Goal: Task Accomplishment & Management: Complete application form

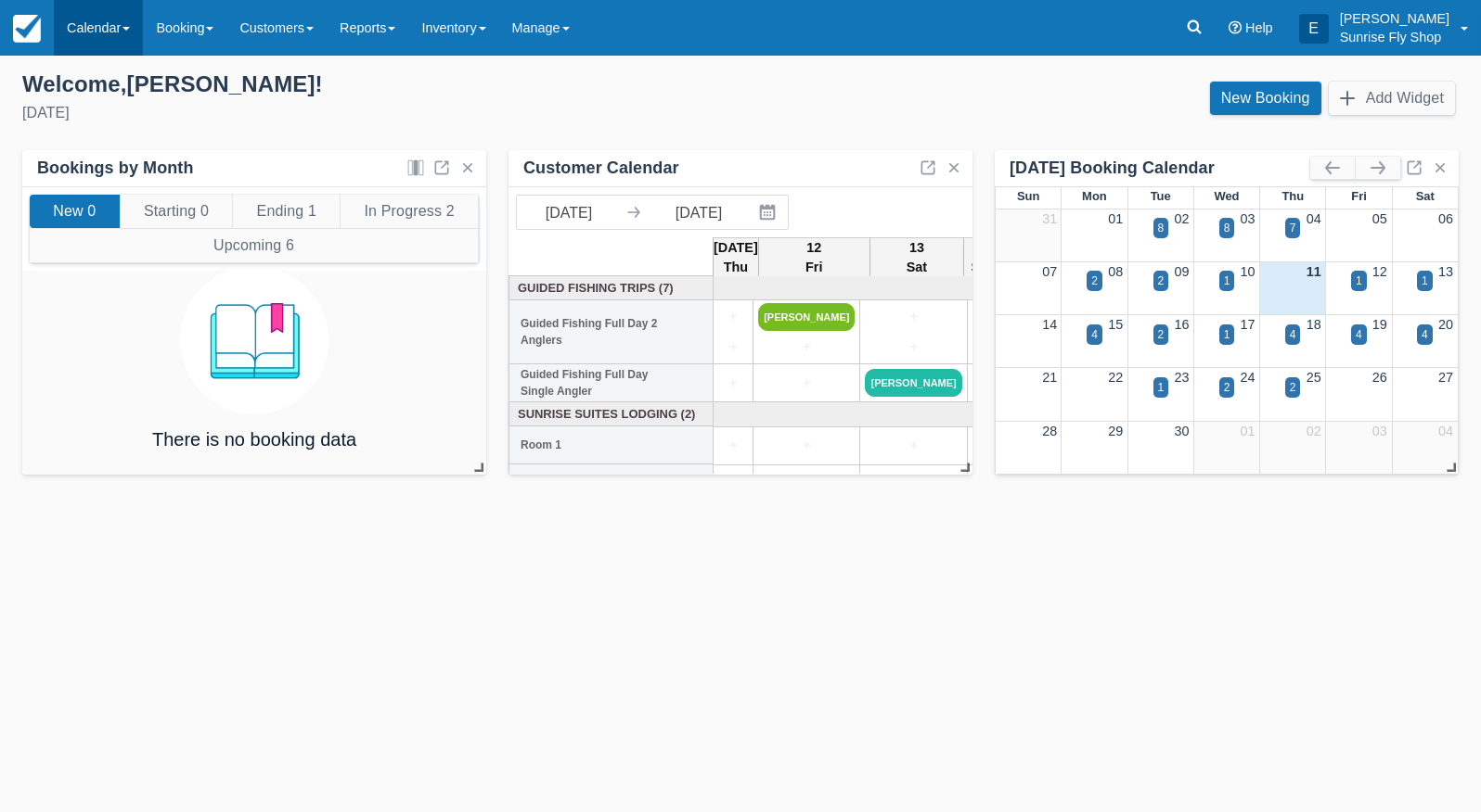
click at [99, 32] on link "Calendar" at bounding box center [98, 28] width 89 height 56
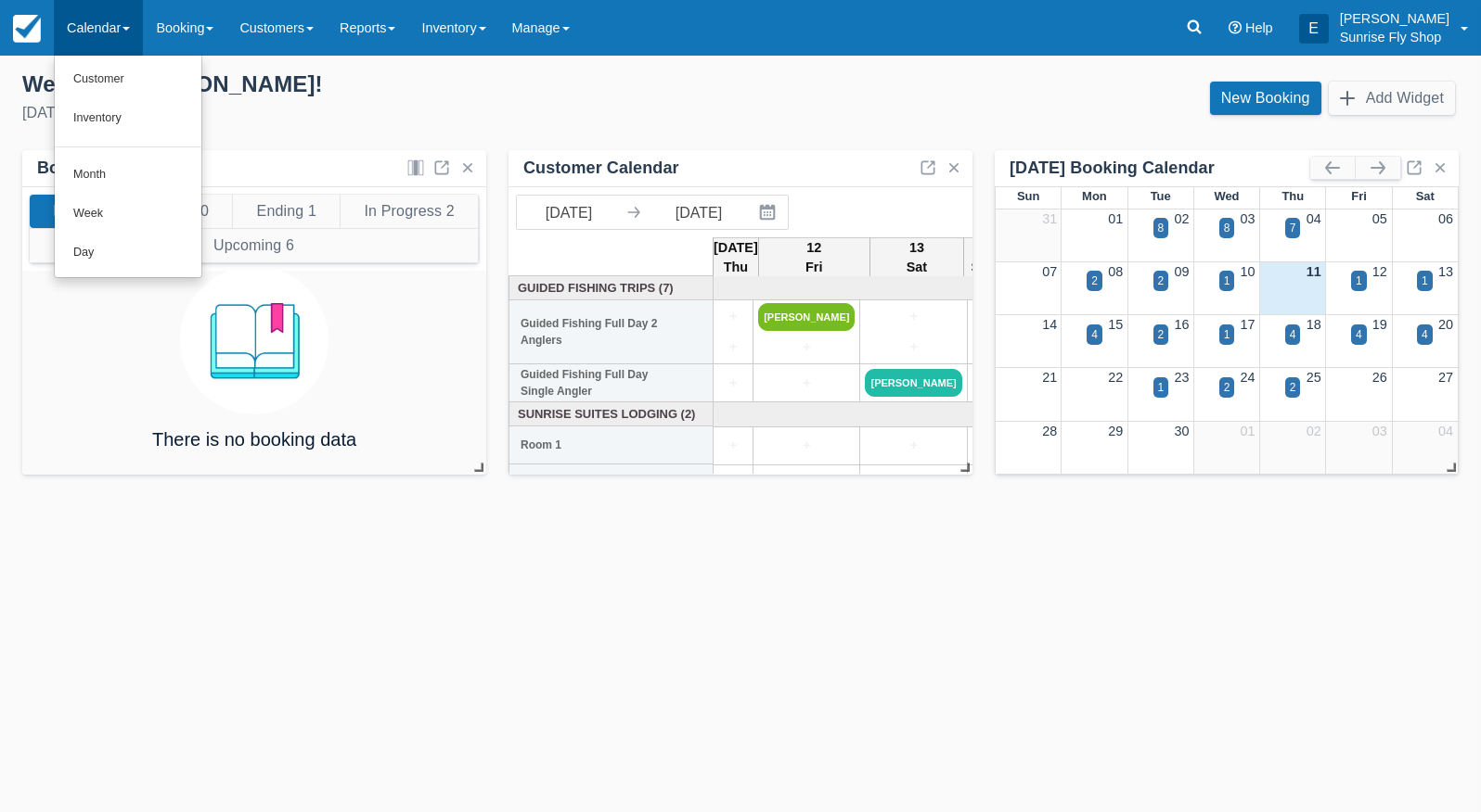
click at [147, 177] on link "Month" at bounding box center [128, 175] width 147 height 39
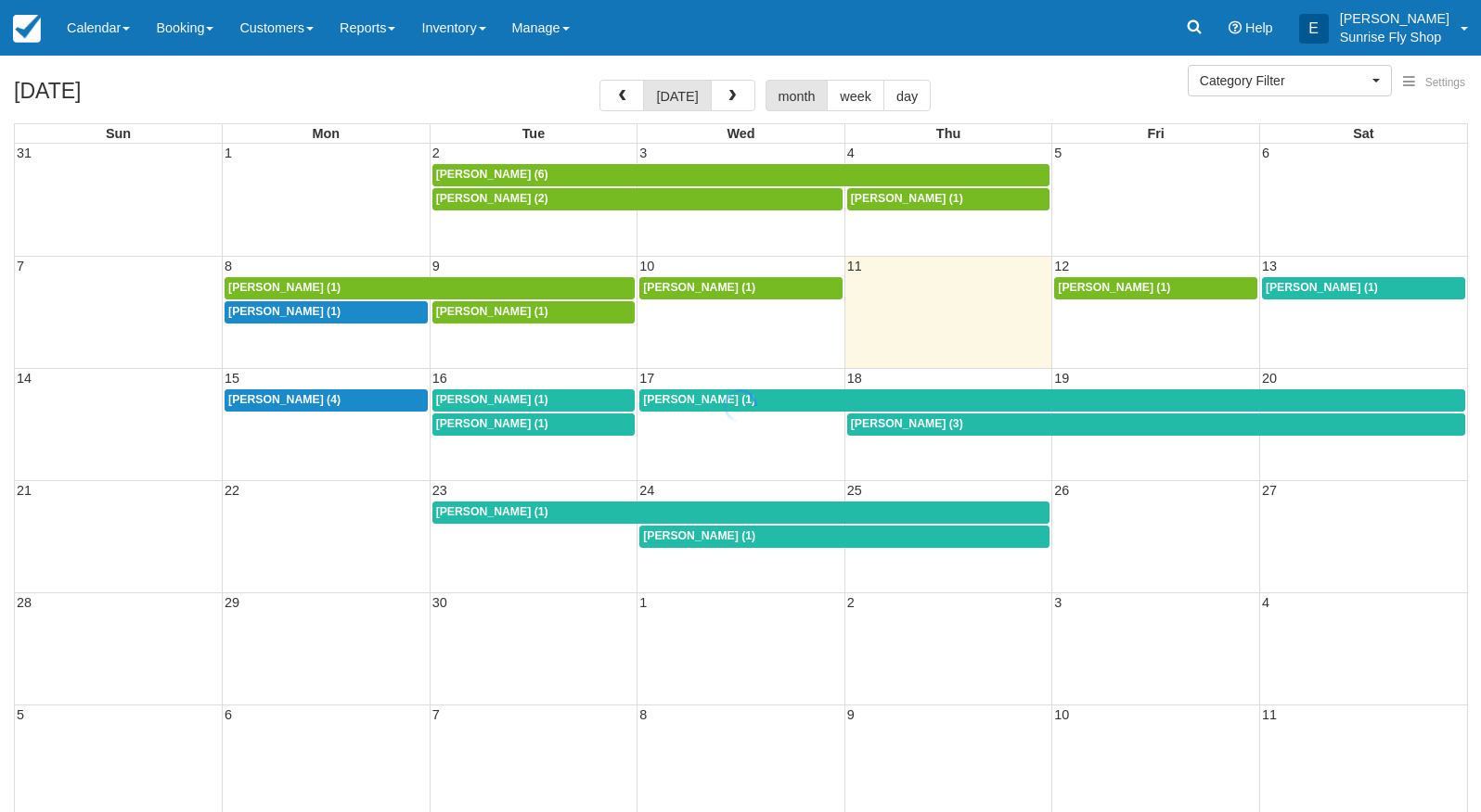
select select
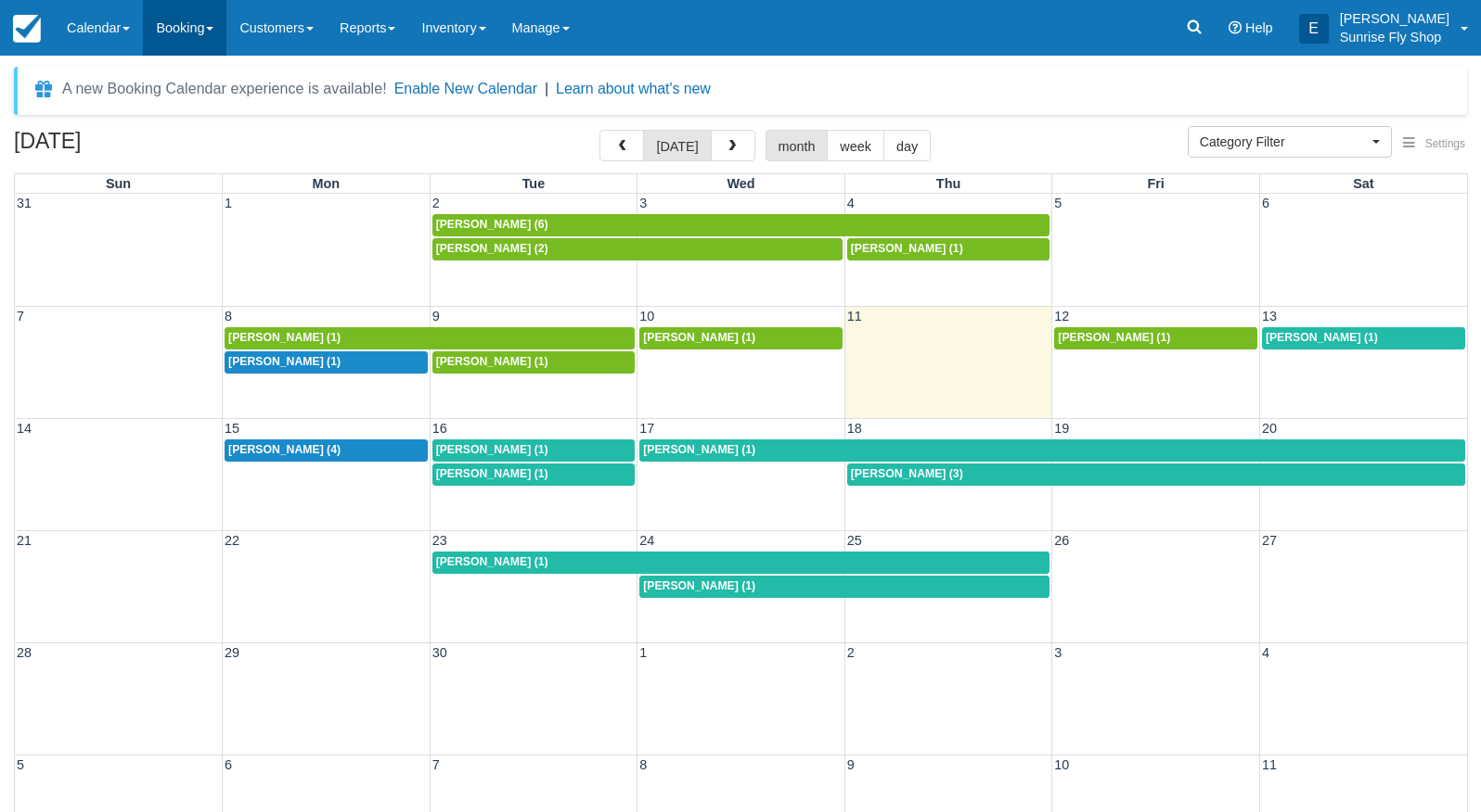
drag, startPoint x: 180, startPoint y: 34, endPoint x: 186, endPoint y: 51, distance: 18.0
click at [184, 37] on link "Booking" at bounding box center [185, 28] width 84 height 56
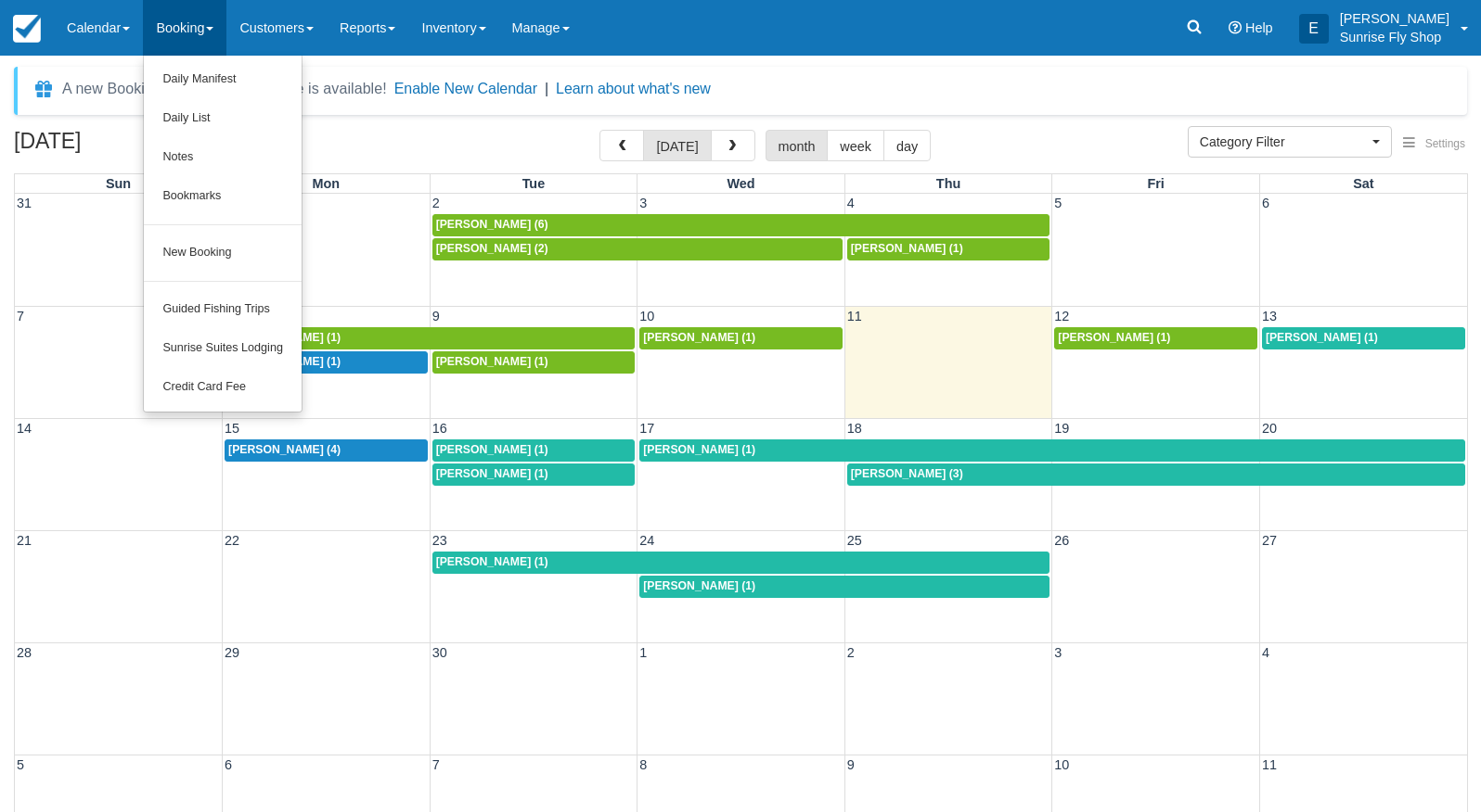
click at [210, 245] on link "New Booking" at bounding box center [223, 253] width 158 height 39
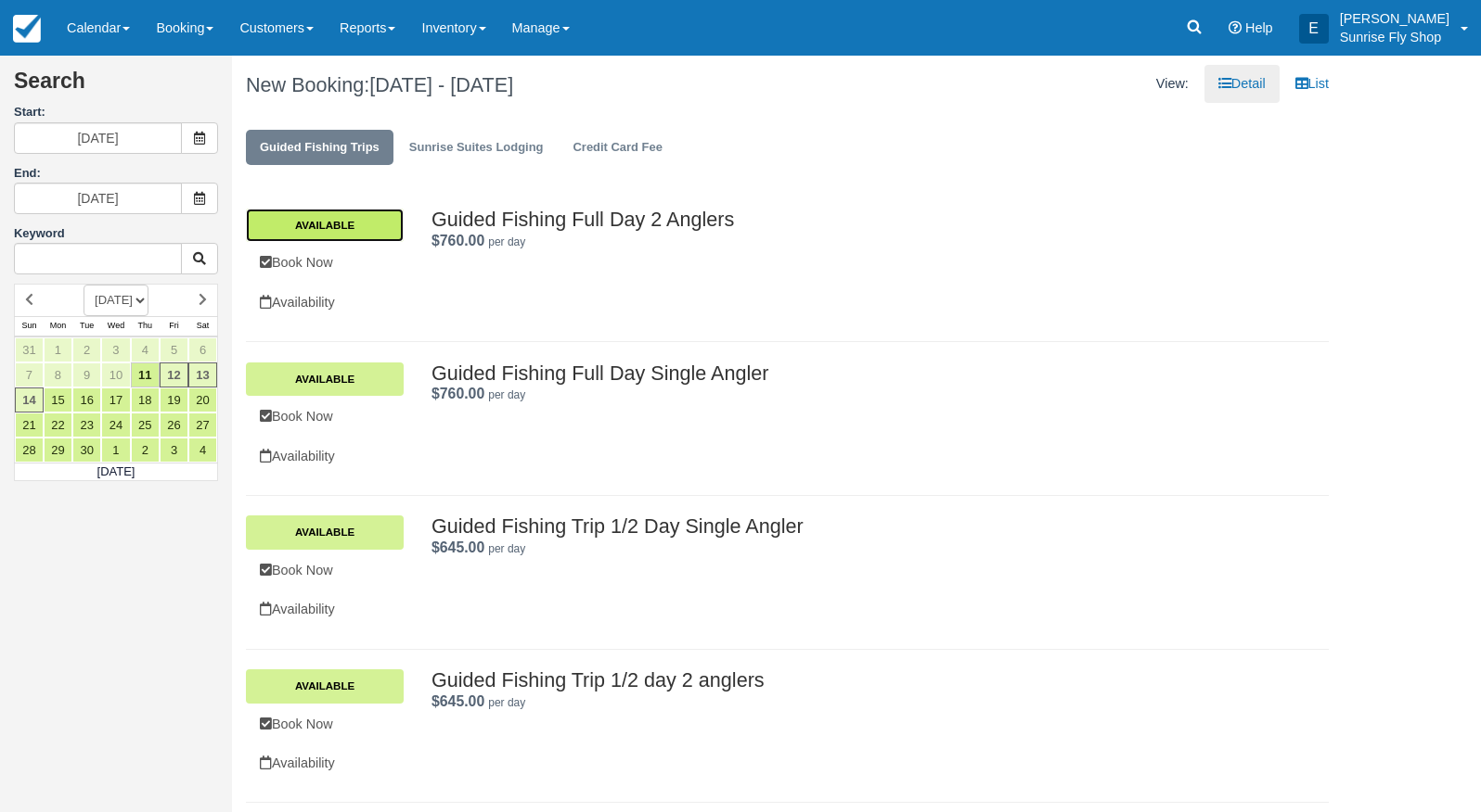
click at [331, 223] on link "Available" at bounding box center [325, 225] width 158 height 33
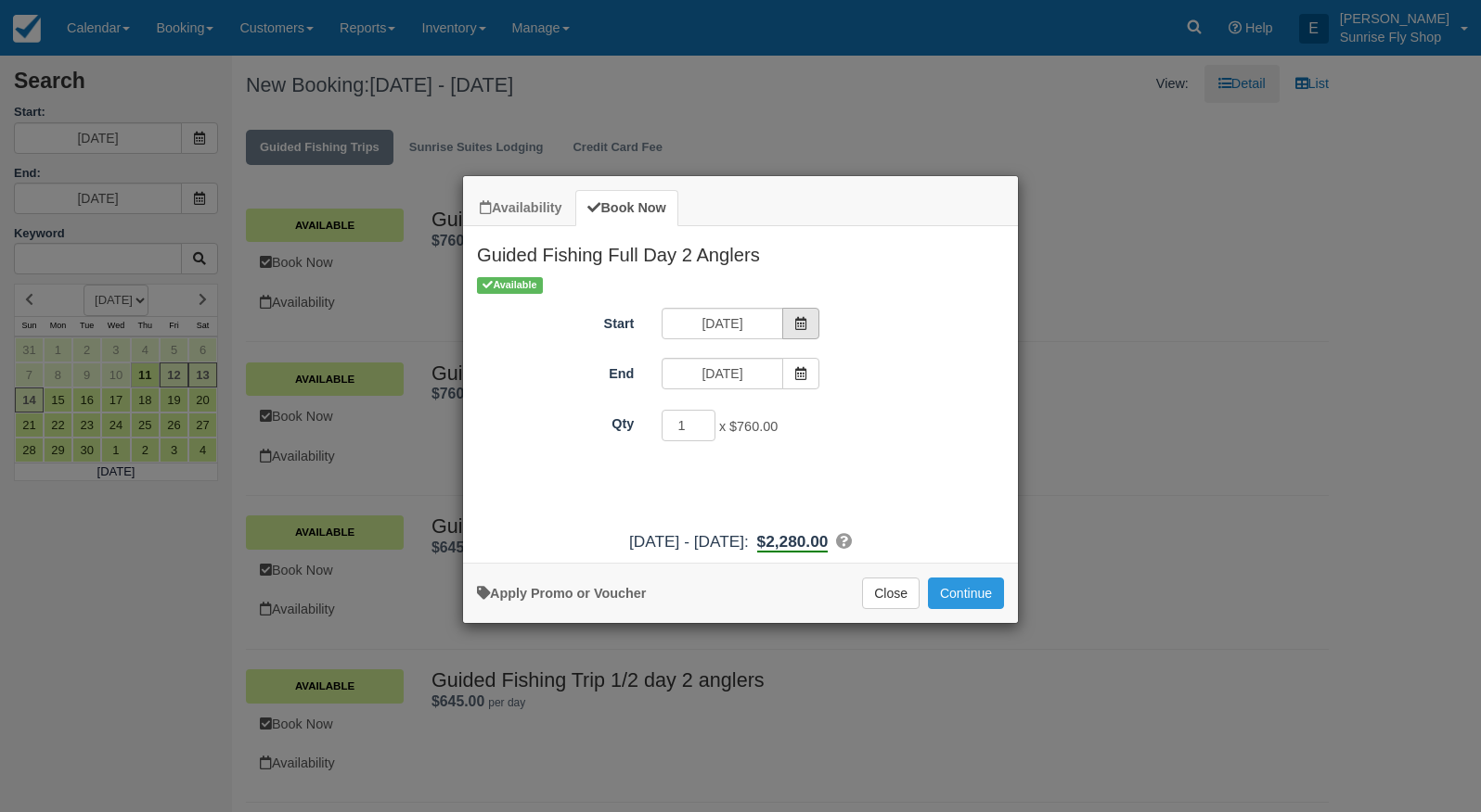
click at [815, 320] on span "Item Modal" at bounding box center [800, 324] width 37 height 32
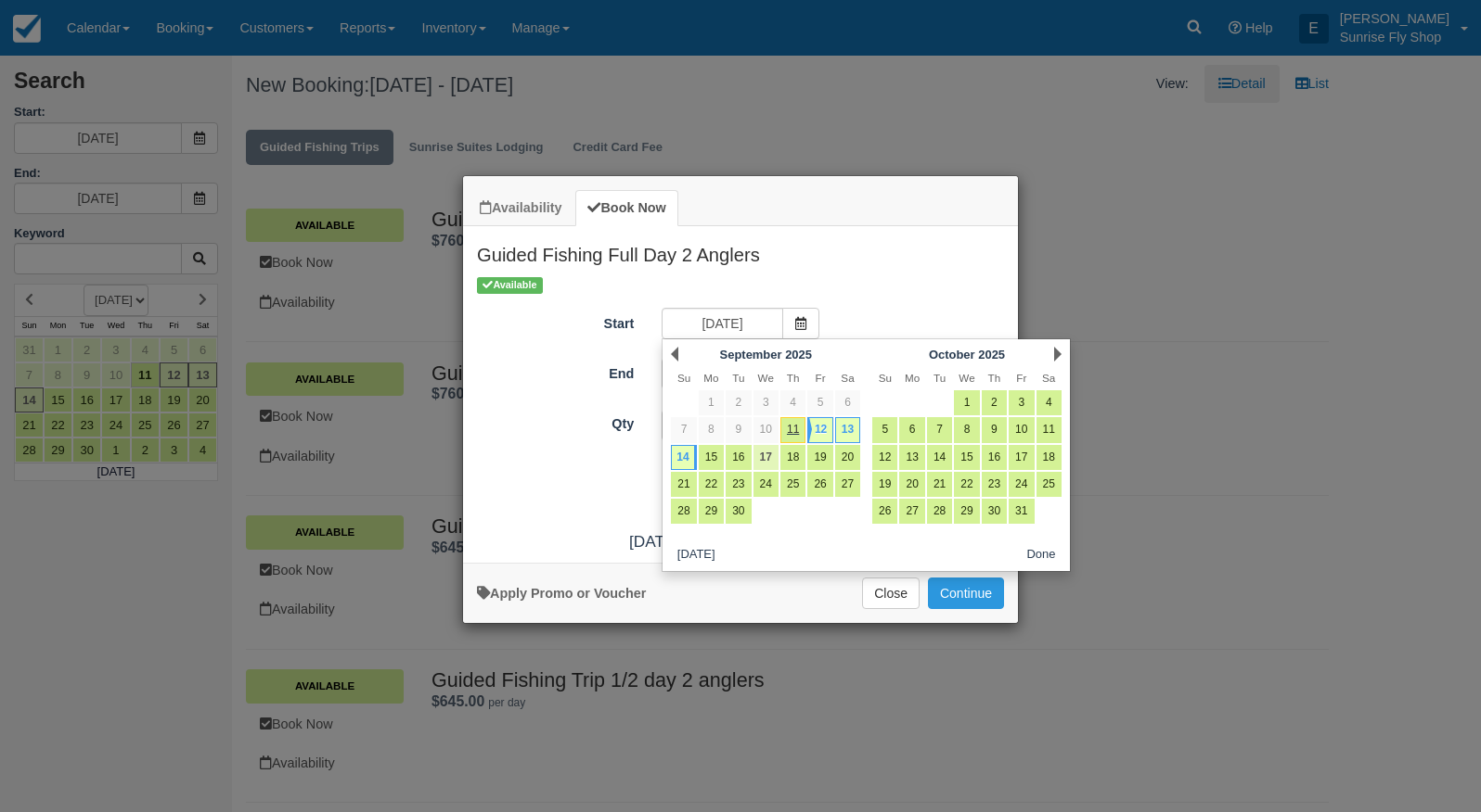
click at [759, 457] on link "17" at bounding box center [765, 457] width 25 height 25
type input "09/17/25"
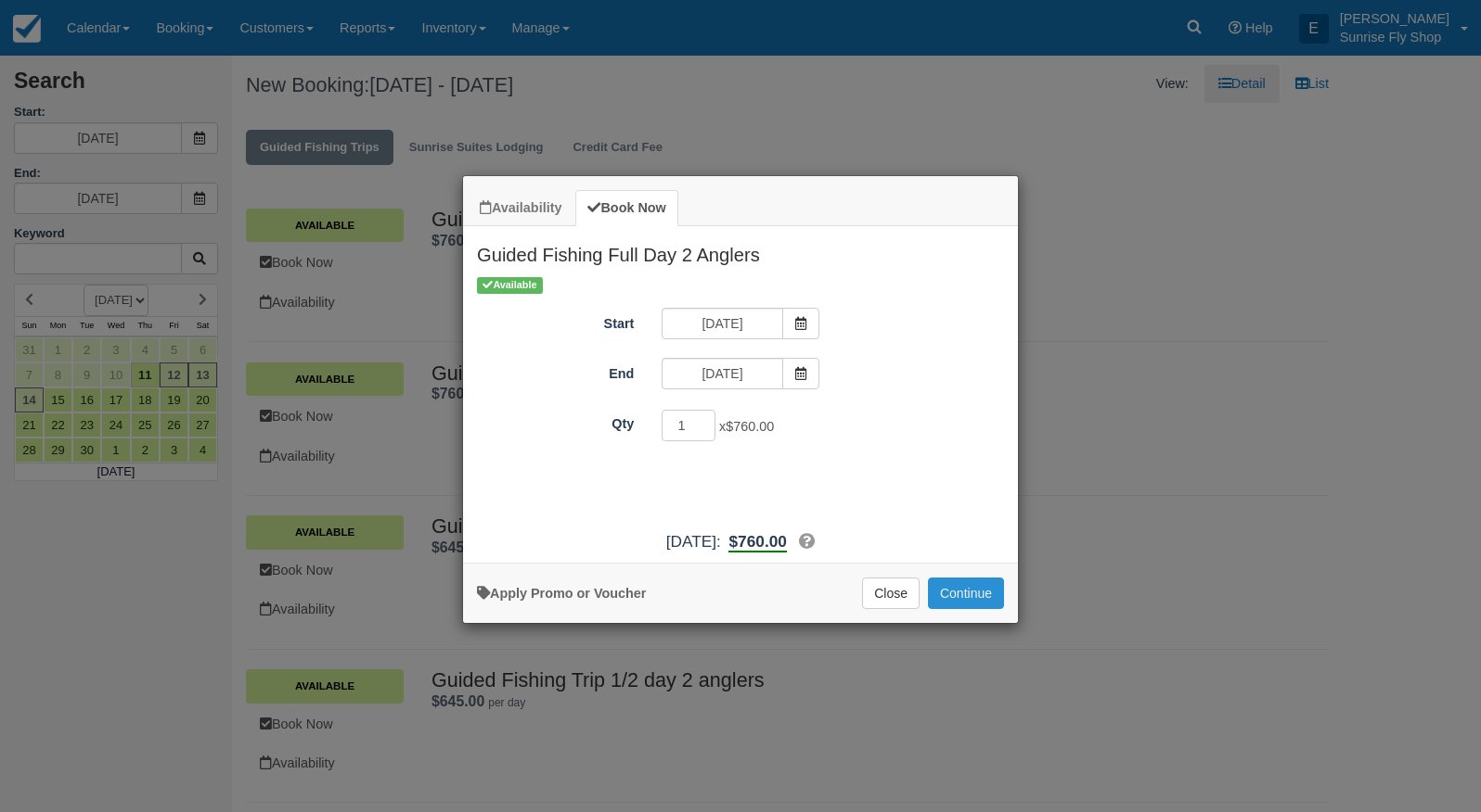
click at [959, 609] on button "Continue" at bounding box center [966, 593] width 76 height 32
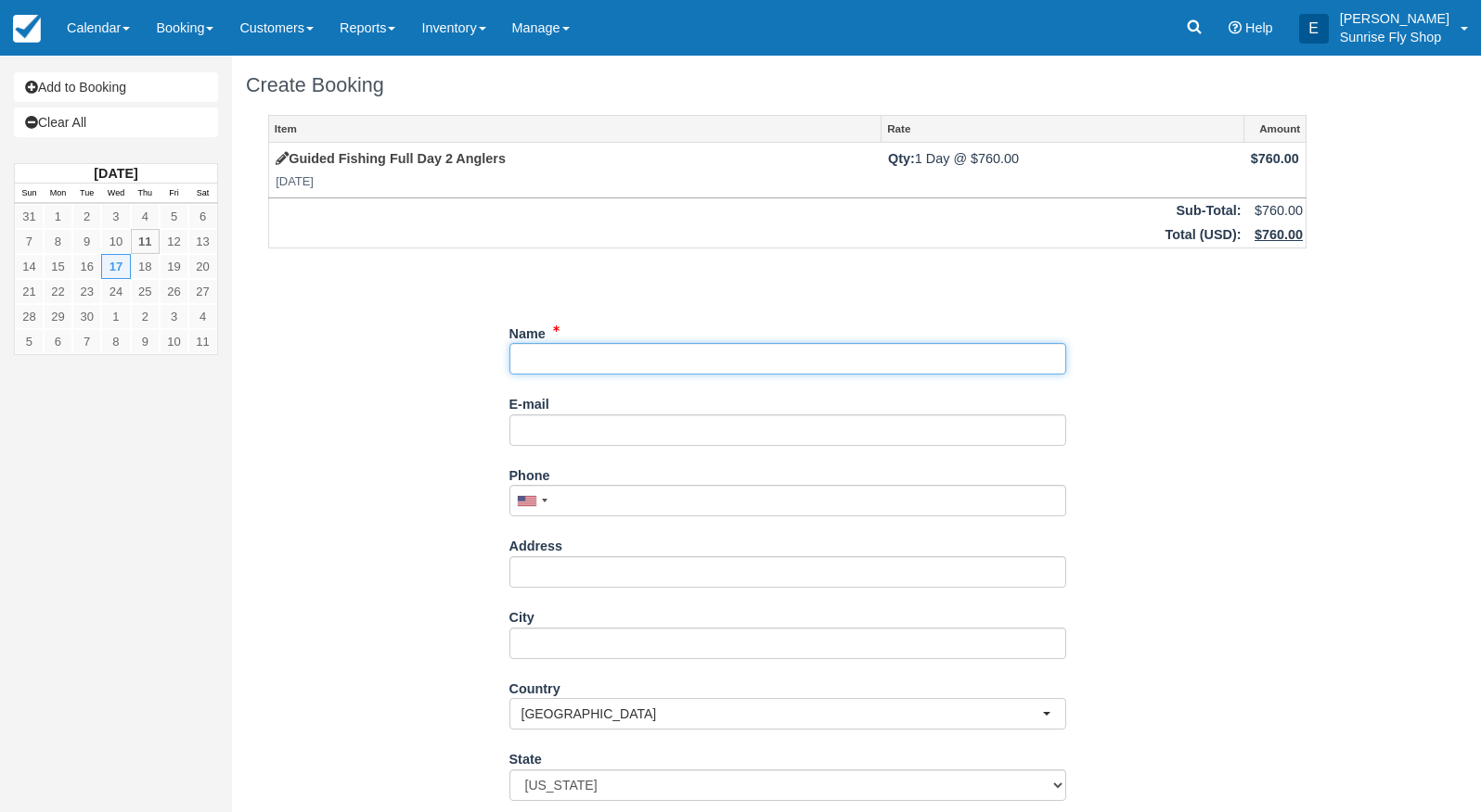
click at [666, 363] on input "Name" at bounding box center [787, 360] width 557 height 32
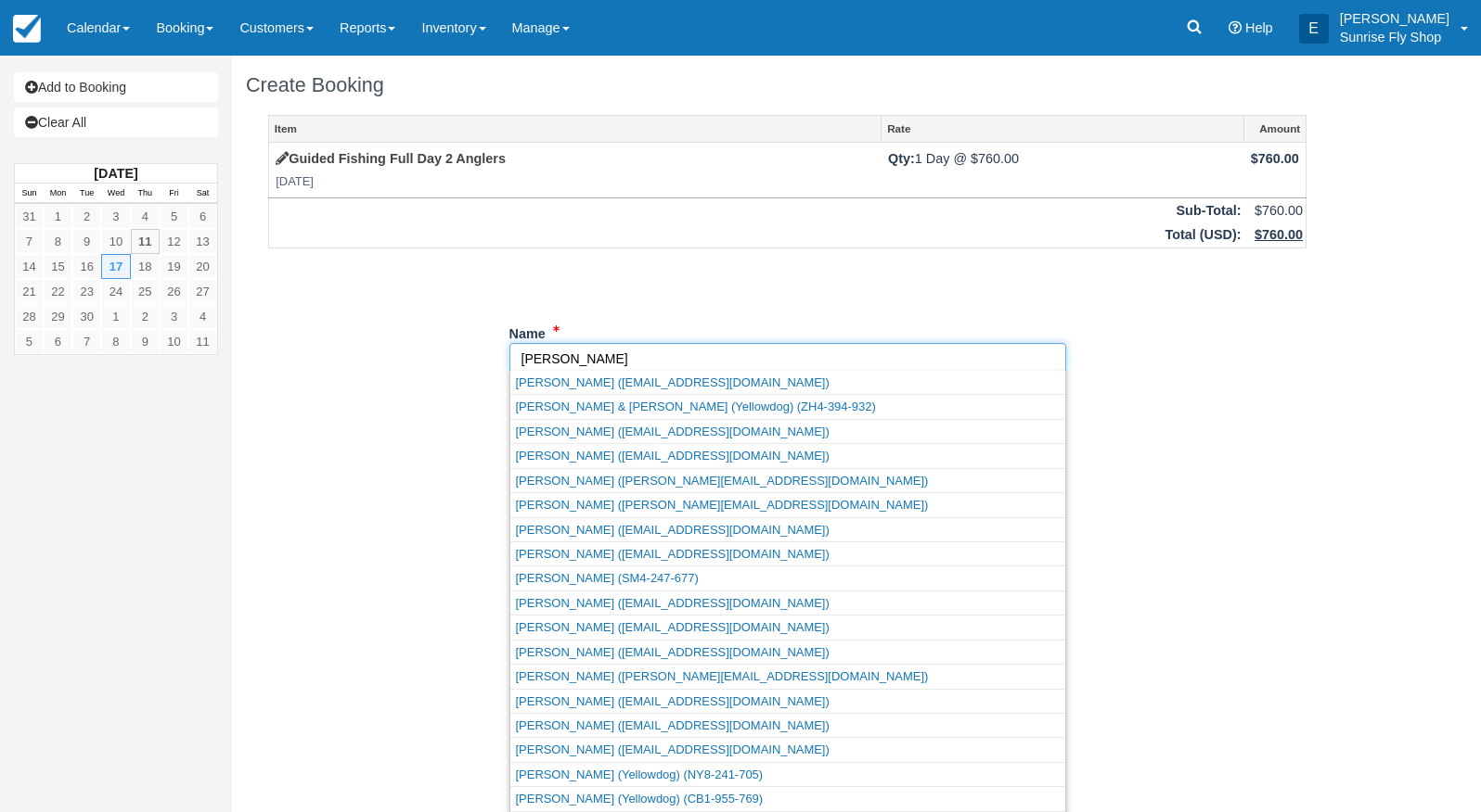
click at [602, 624] on link "Steve Garrett (sgarrett1244@gmail.com)" at bounding box center [787, 627] width 555 height 23
type input "[PERSON_NAME]"
type input "[EMAIL_ADDRESS][DOMAIN_NAME]"
type input "+19704819223"
type input "[STREET_ADDRESS]"
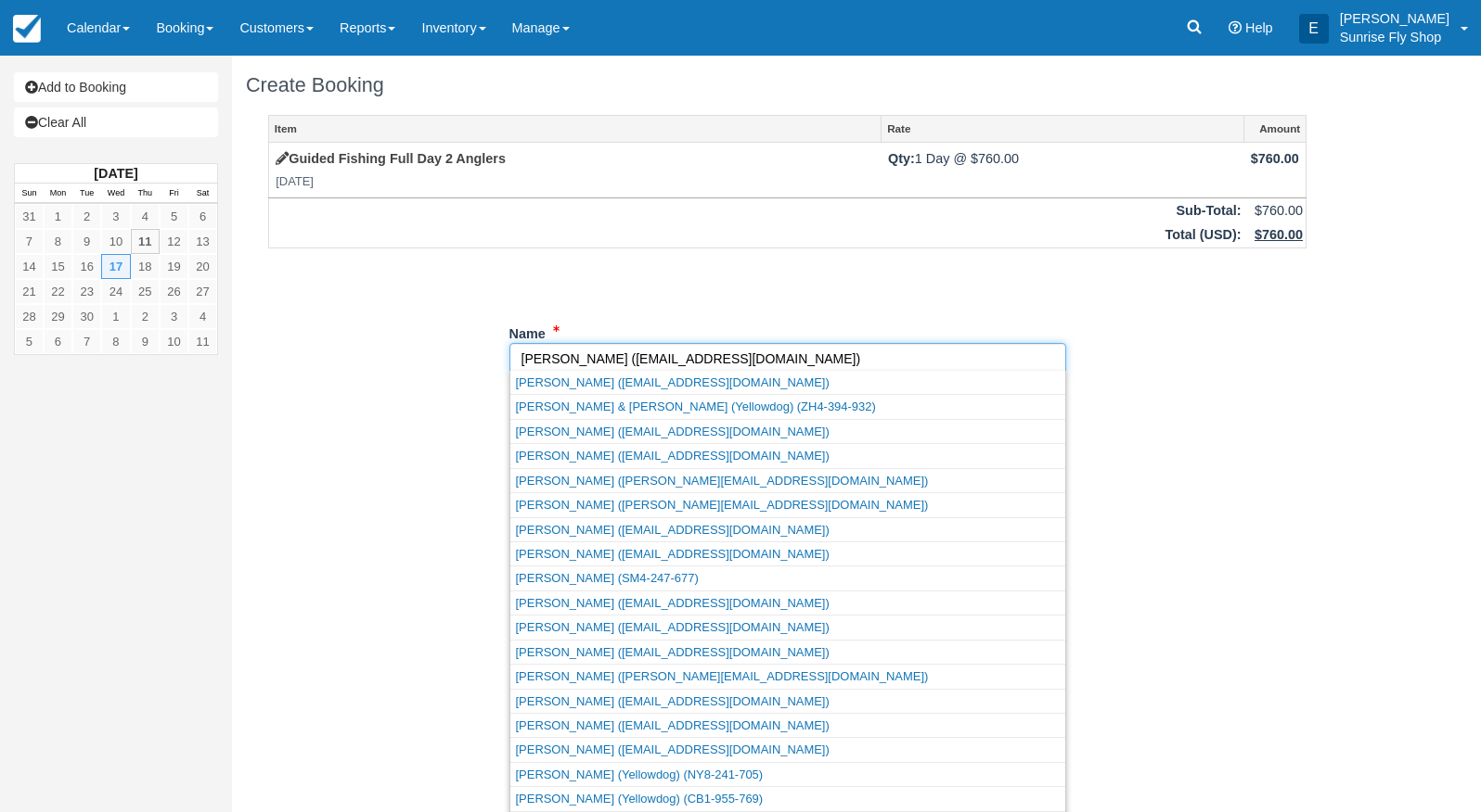
type input "Provo"
select select "UT"
type input "84604"
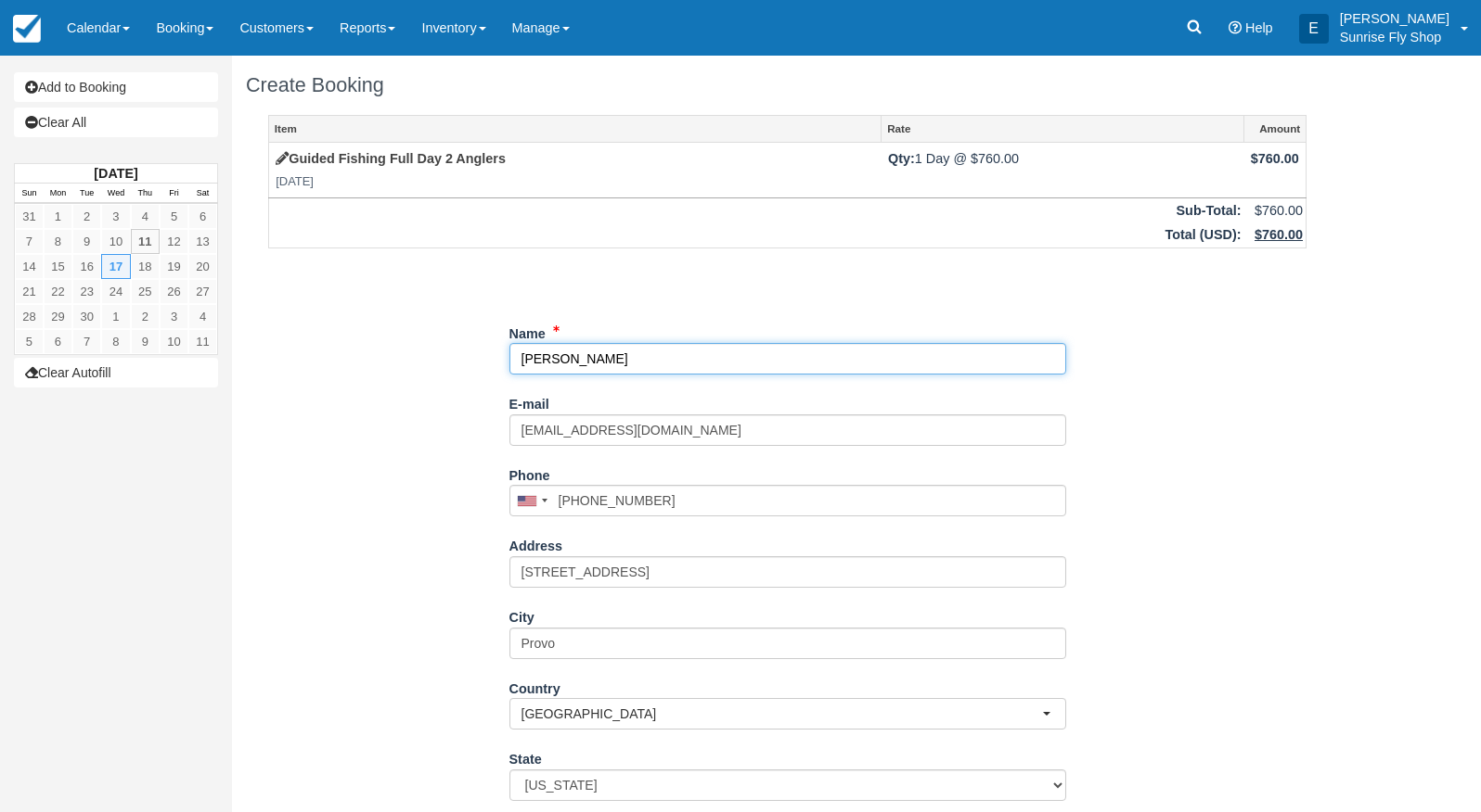
select select "UT"
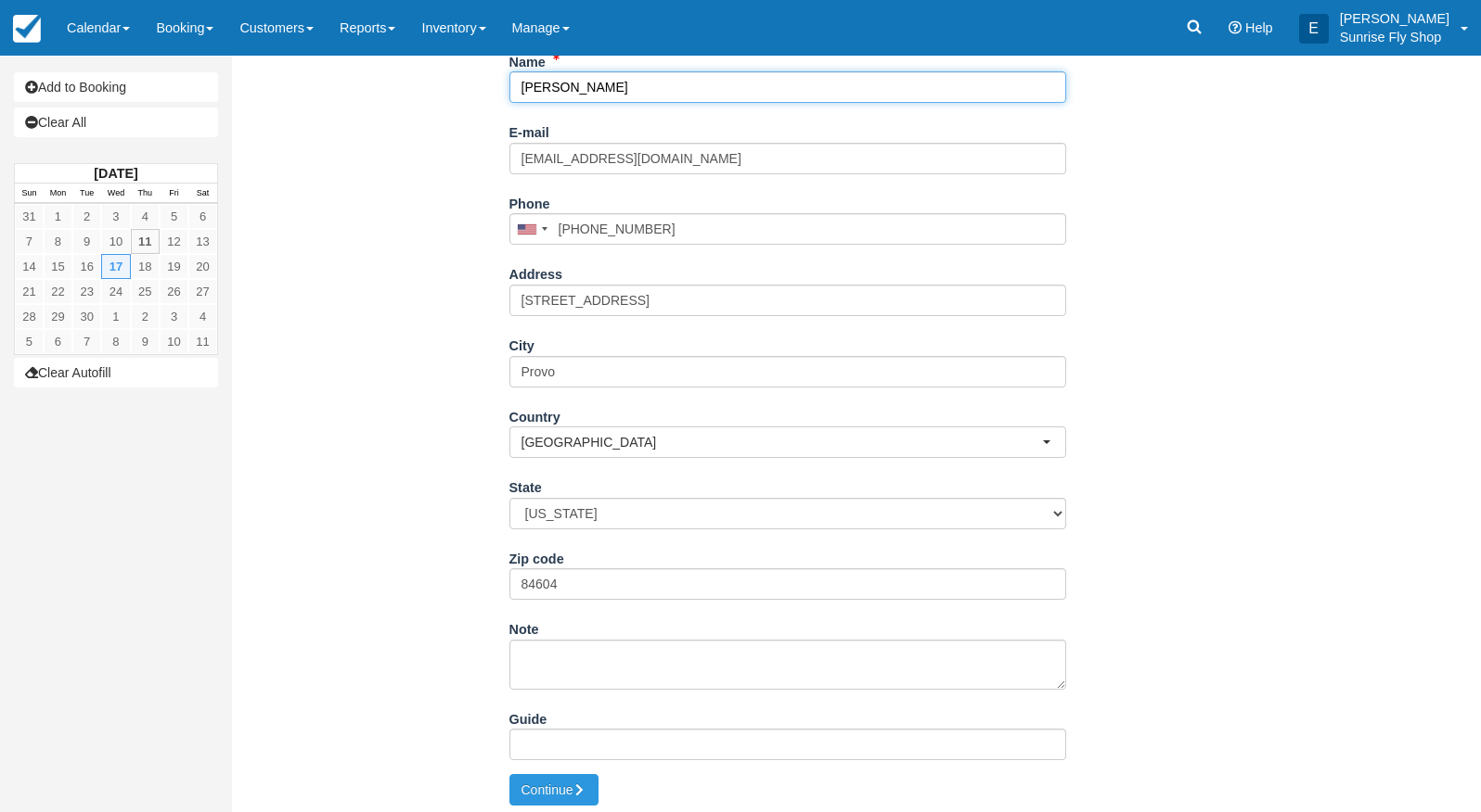
scroll to position [271, 0]
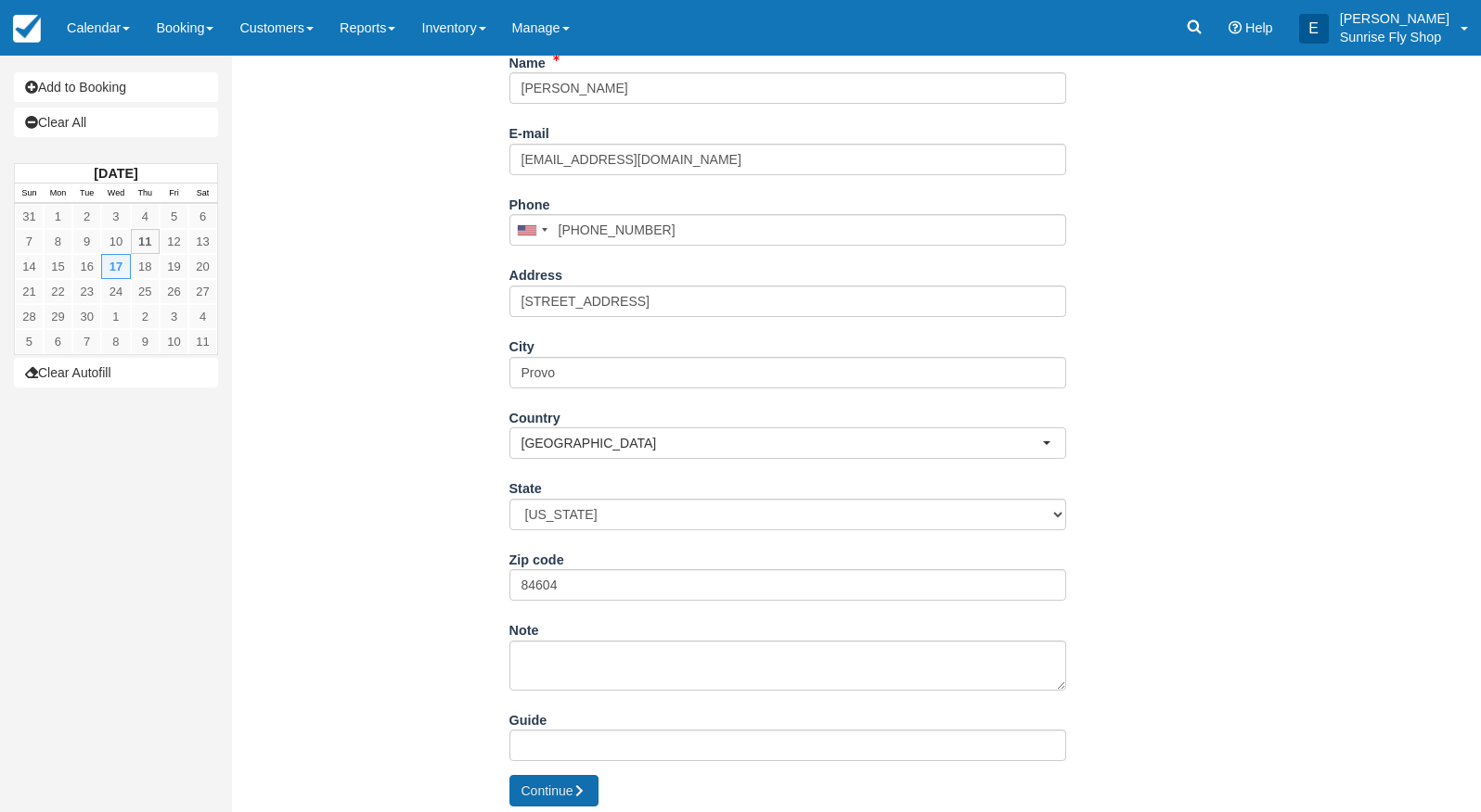
click at [567, 781] on button "Continue" at bounding box center [554, 791] width 89 height 32
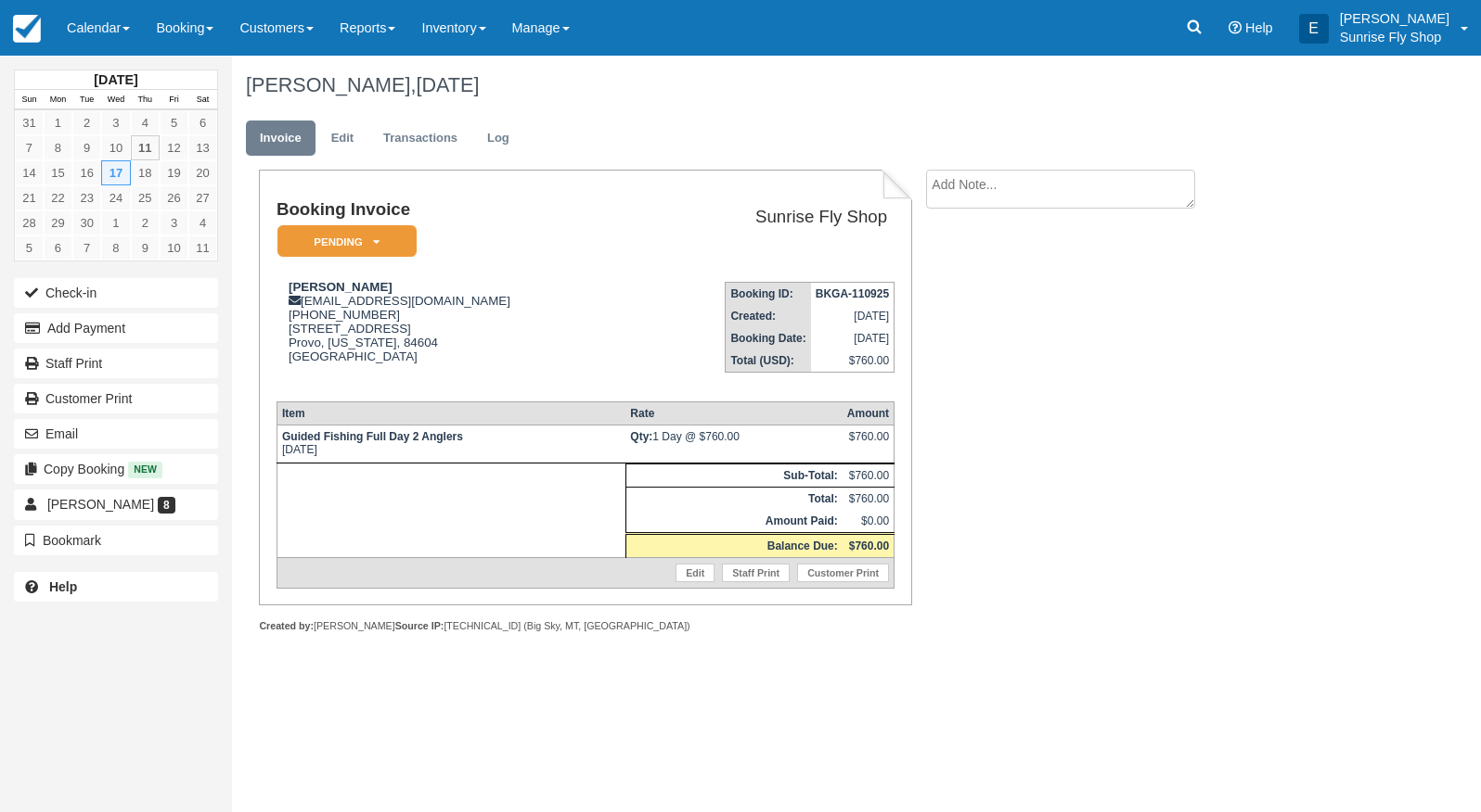
click at [337, 249] on em "Pending" at bounding box center [347, 242] width 139 height 32
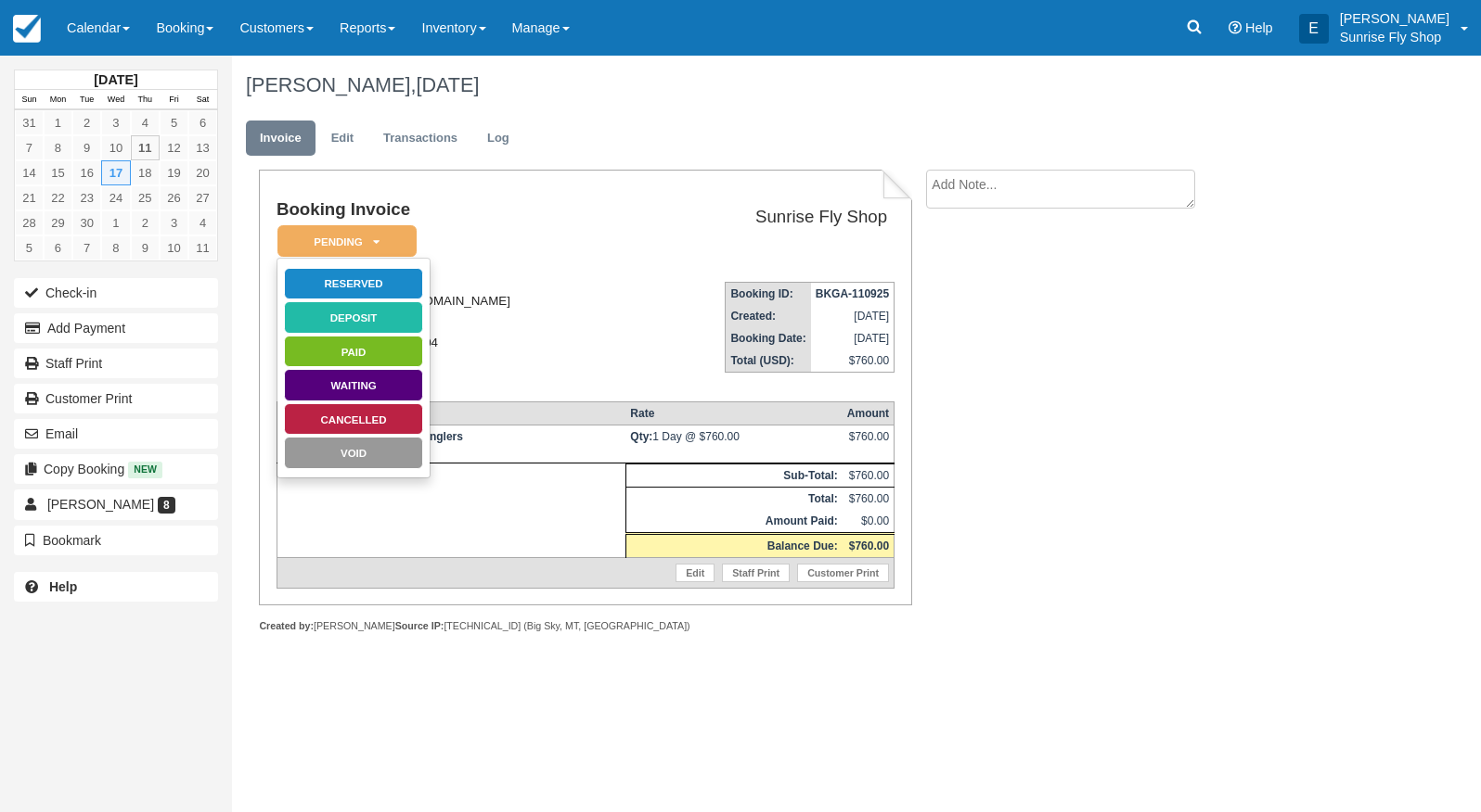
click at [344, 272] on link "Reserved" at bounding box center [353, 284] width 139 height 32
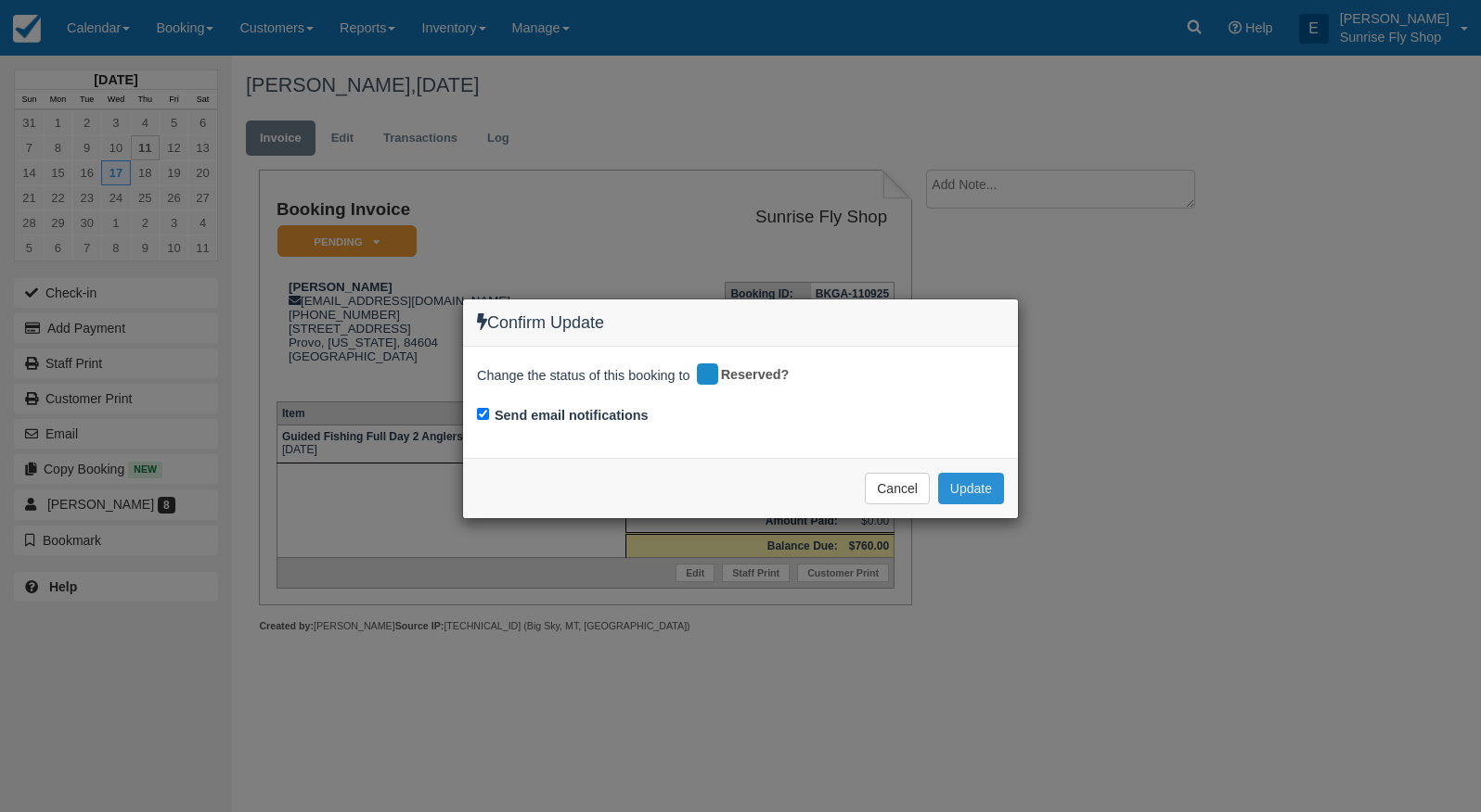
click at [986, 473] on button "Update" at bounding box center [971, 489] width 66 height 32
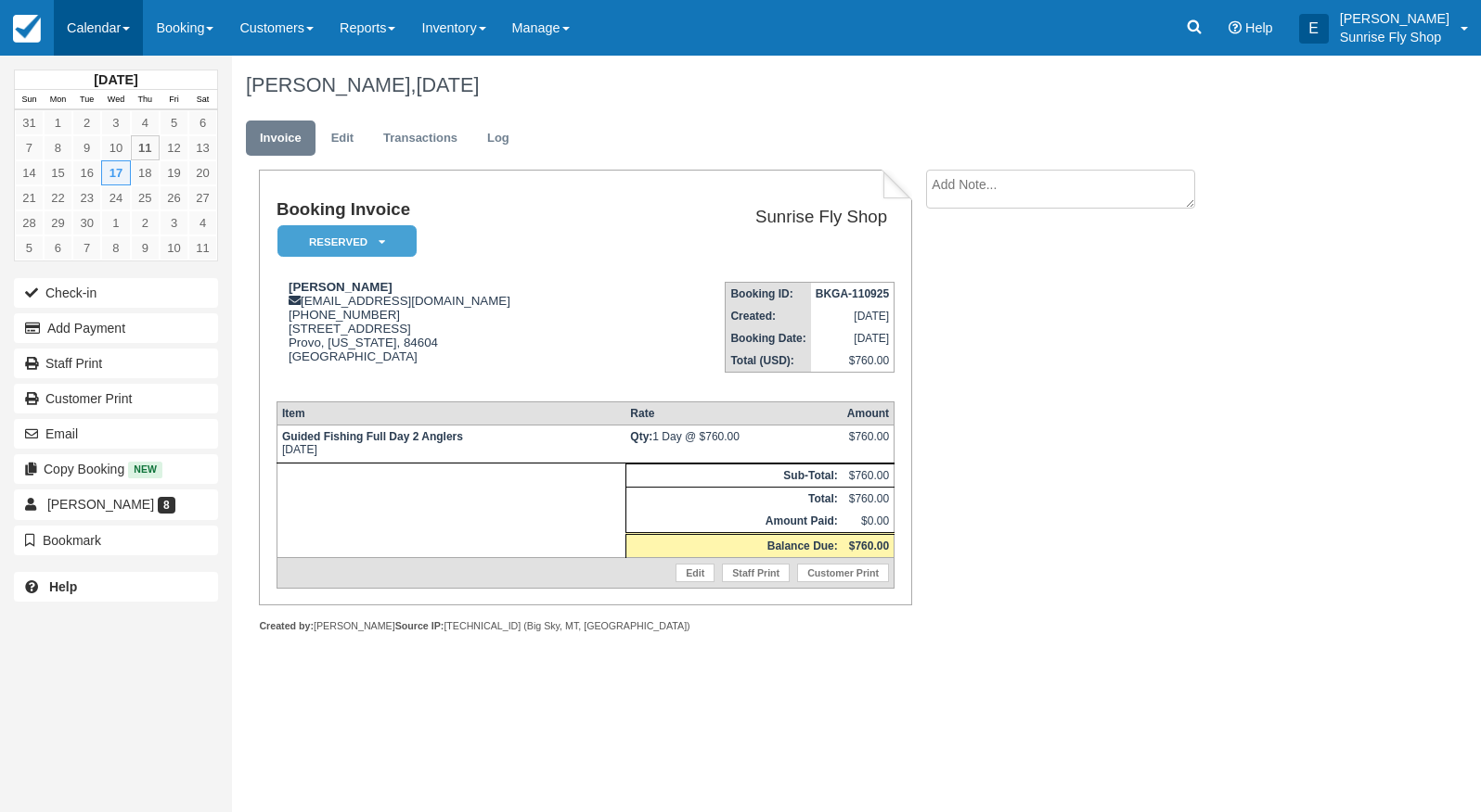
click at [98, 34] on link "Calendar" at bounding box center [98, 28] width 89 height 56
click at [146, 166] on link "Month" at bounding box center [128, 175] width 147 height 39
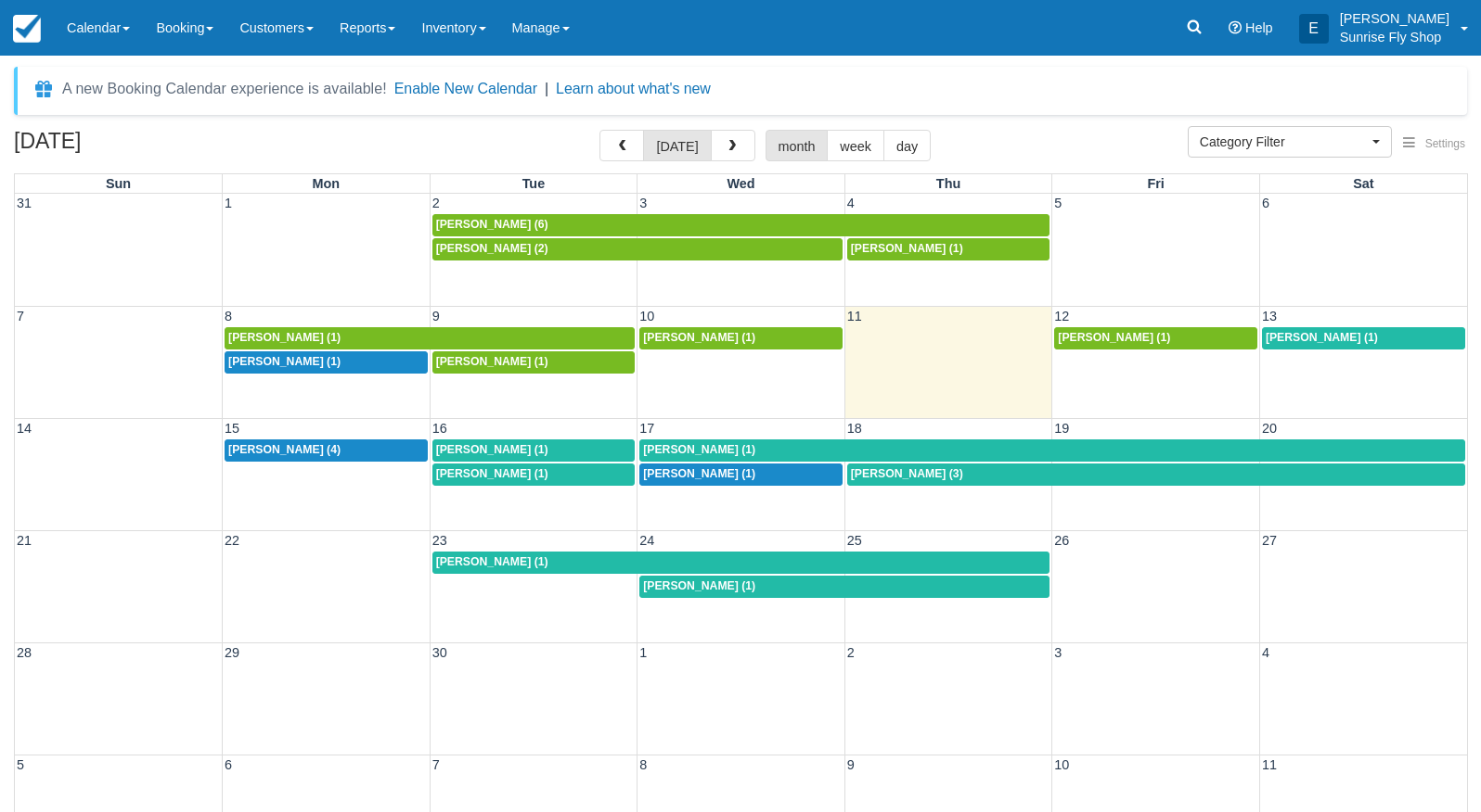
select select
click at [665, 589] on span "[PERSON_NAME] (1)" at bounding box center [699, 585] width 112 height 13
